Goal: Task Accomplishment & Management: Use online tool/utility

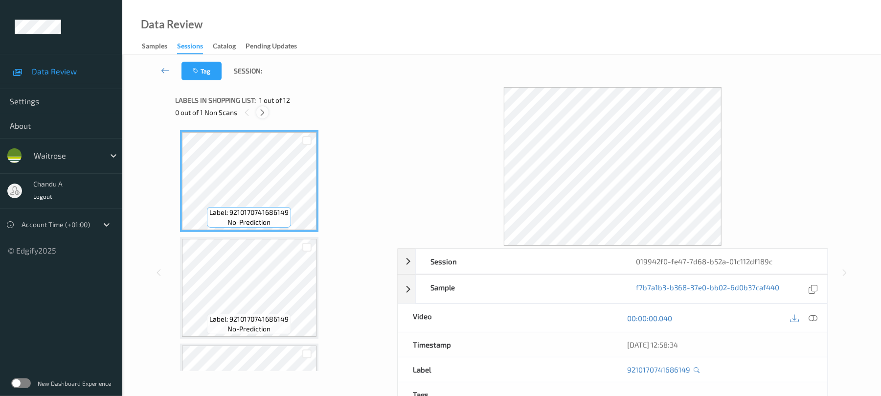
click at [258, 110] on icon at bounding box center [262, 112] width 8 height 9
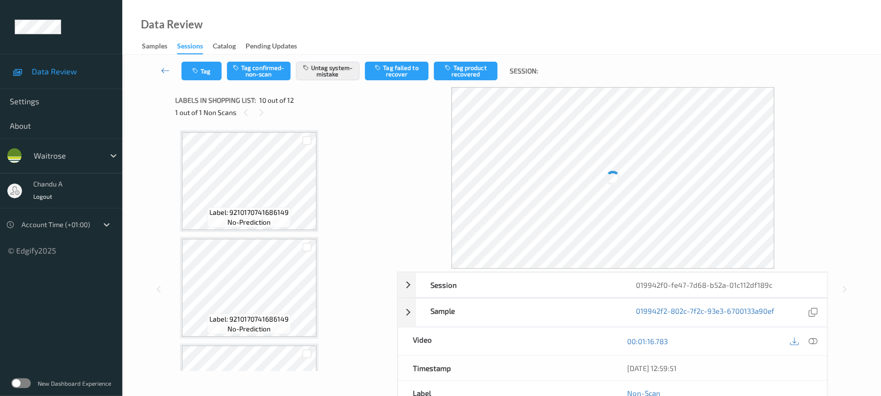
scroll to position [858, 0]
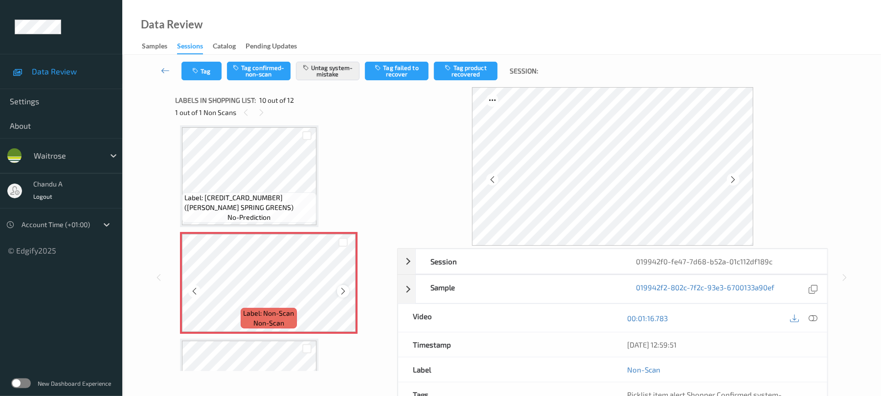
click at [345, 288] on icon at bounding box center [343, 291] width 8 height 9
click at [343, 291] on icon at bounding box center [343, 291] width 8 height 9
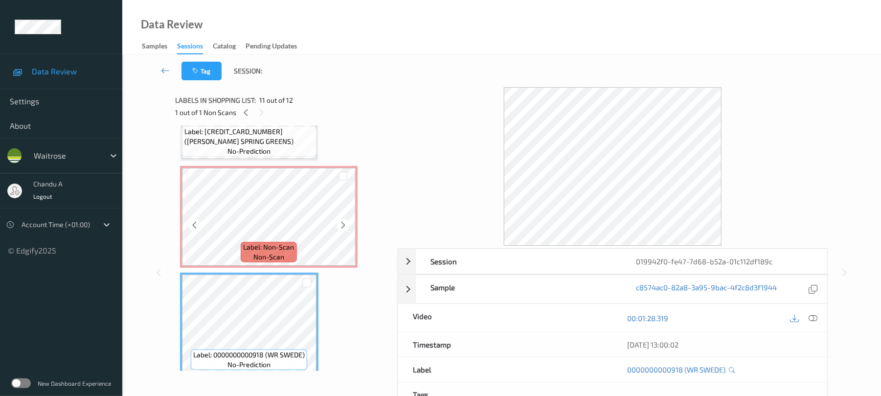
scroll to position [924, 0]
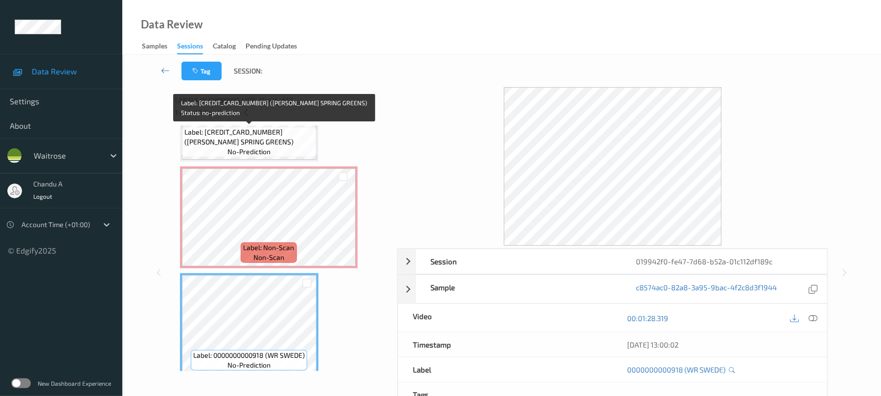
click at [259, 144] on span "Label: [CREDIT_CARD_NUMBER] ([PERSON_NAME] SPRING GREENS)" at bounding box center [249, 137] width 130 height 20
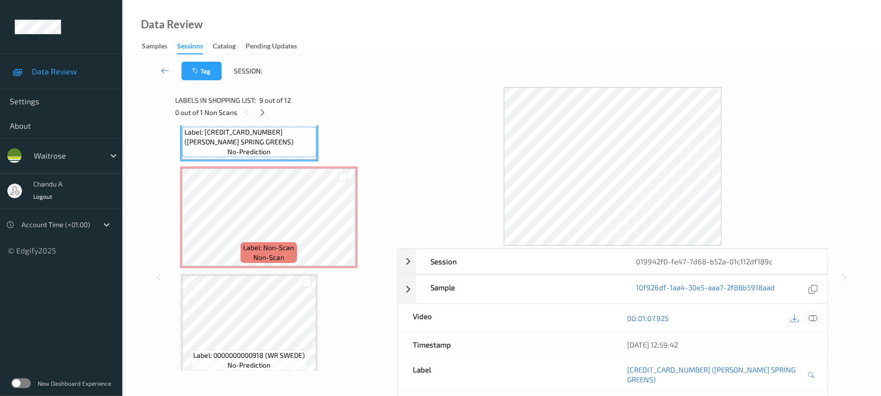
click at [811, 318] on icon at bounding box center [813, 318] width 9 height 9
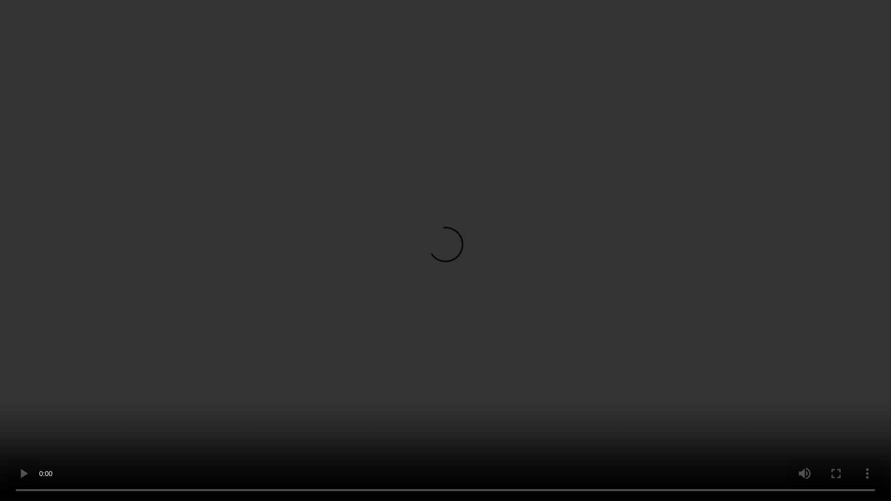
click at [483, 267] on video at bounding box center [445, 250] width 891 height 501
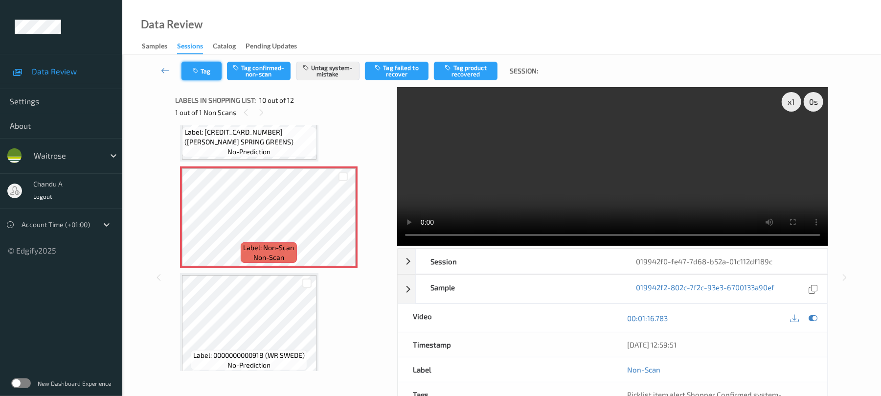
click at [204, 79] on button "Tag" at bounding box center [201, 71] width 40 height 19
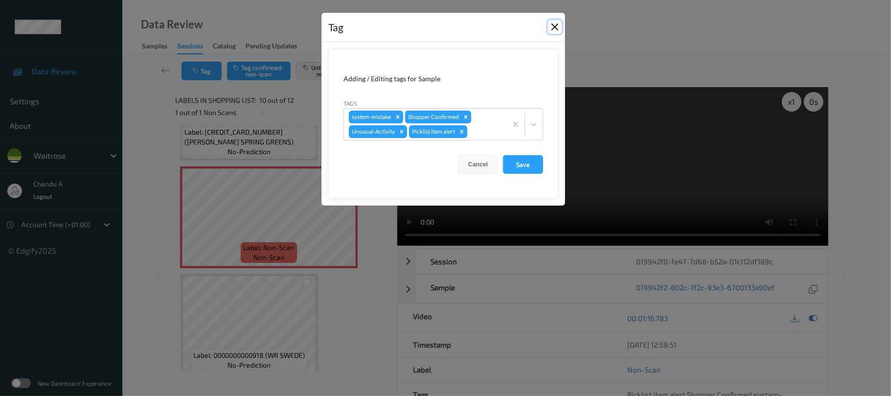
click at [550, 31] on button "Close" at bounding box center [555, 27] width 14 height 14
